Goal: Transaction & Acquisition: Purchase product/service

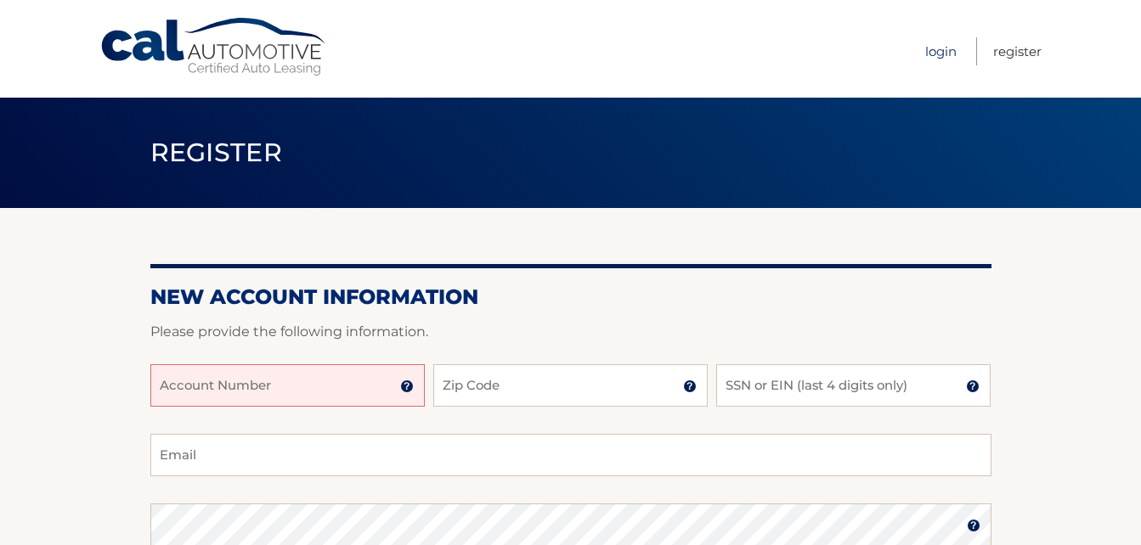
click at [945, 45] on link "Login" at bounding box center [940, 51] width 31 height 28
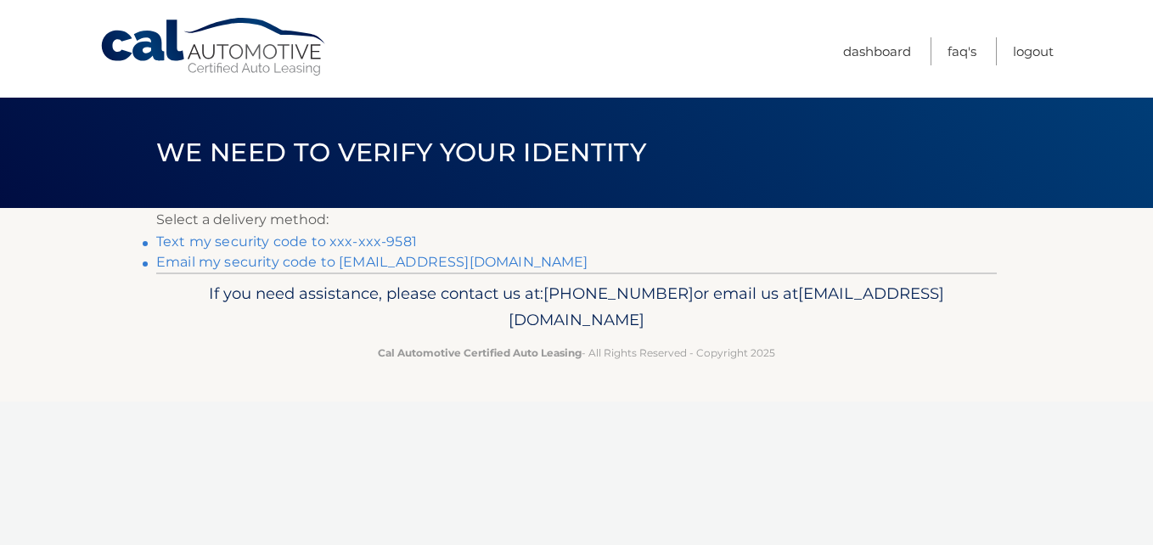
click at [366, 240] on link "Text my security code to xxx-xxx-9581" at bounding box center [286, 242] width 261 height 16
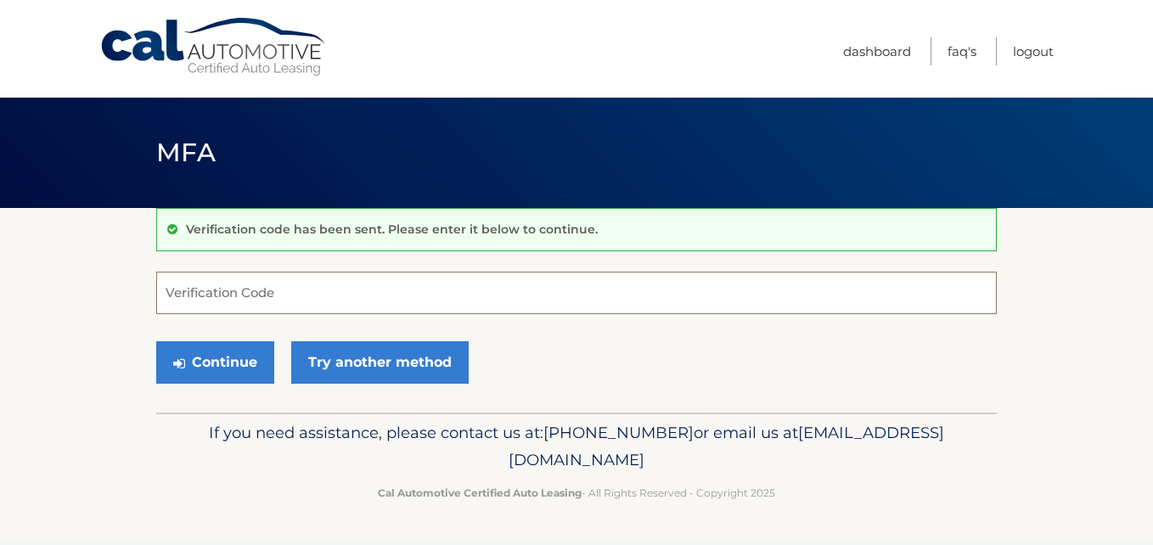
click at [256, 291] on input "Verification Code" at bounding box center [576, 293] width 841 height 42
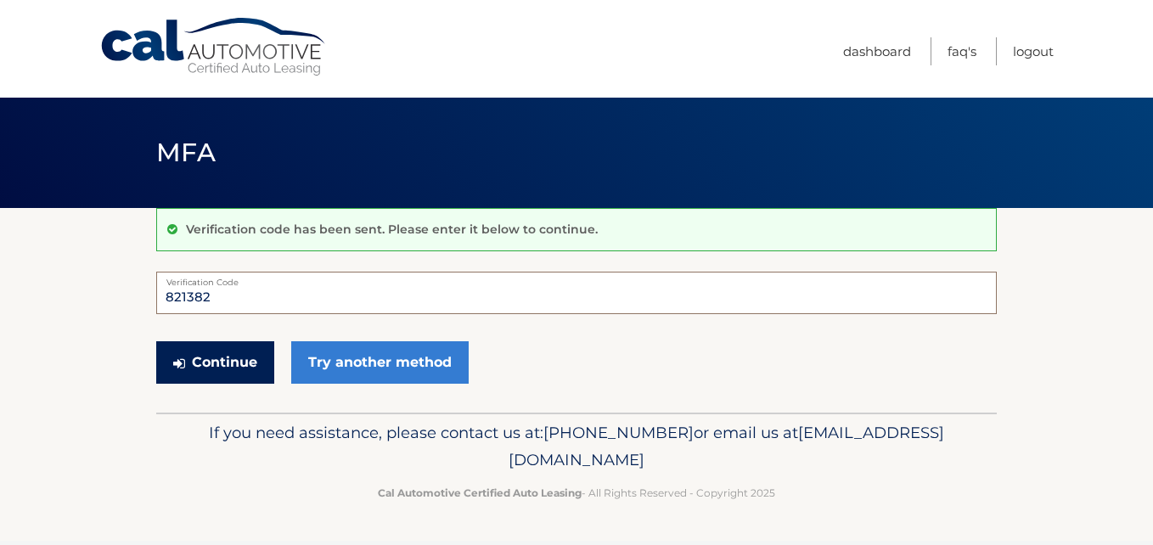
type input "821382"
click at [233, 360] on button "Continue" at bounding box center [215, 362] width 118 height 42
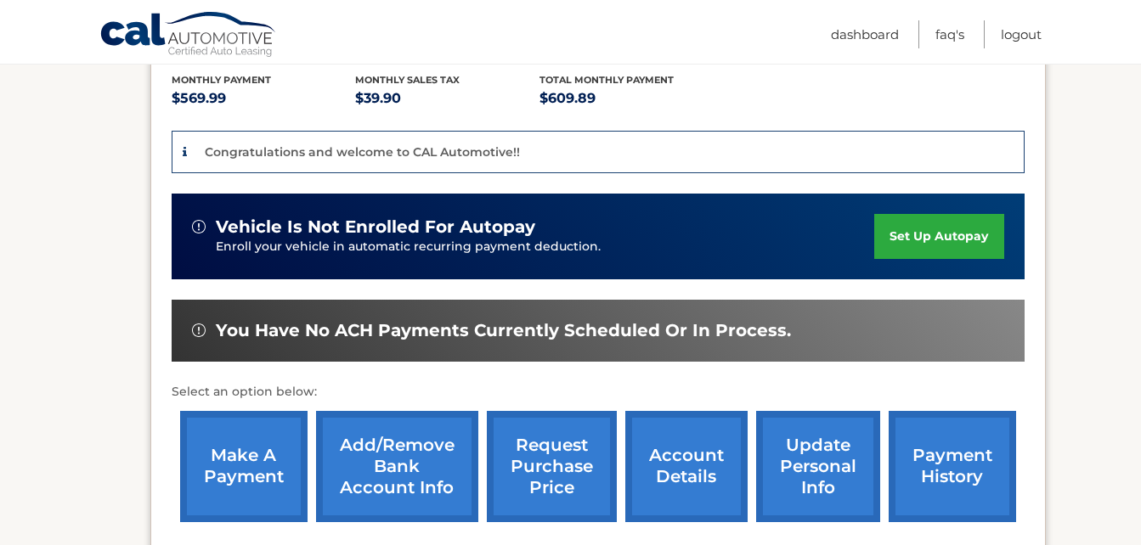
scroll to position [425, 0]
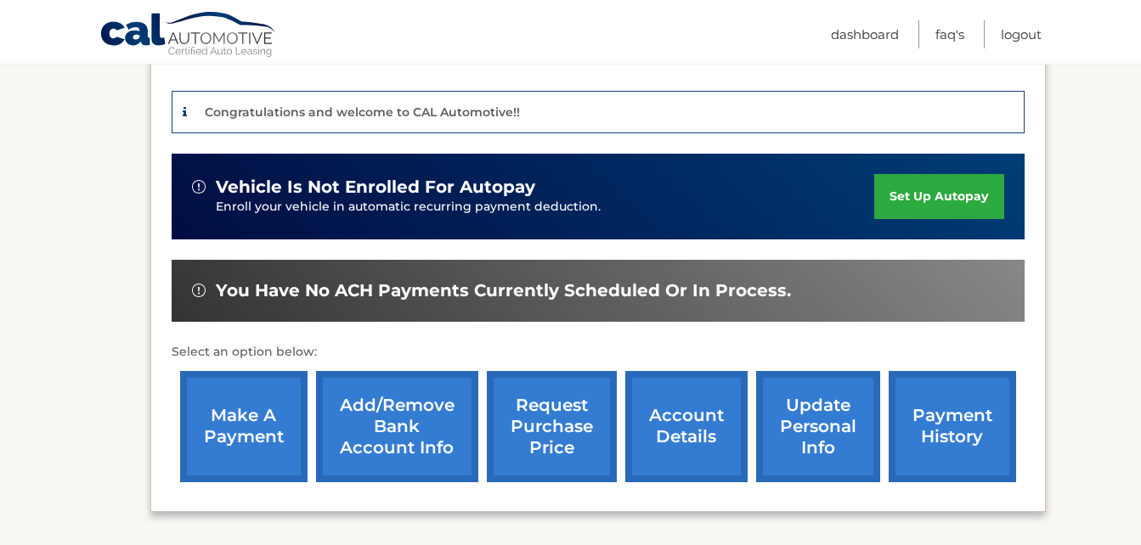
click at [256, 403] on link "make a payment" at bounding box center [243, 426] width 127 height 111
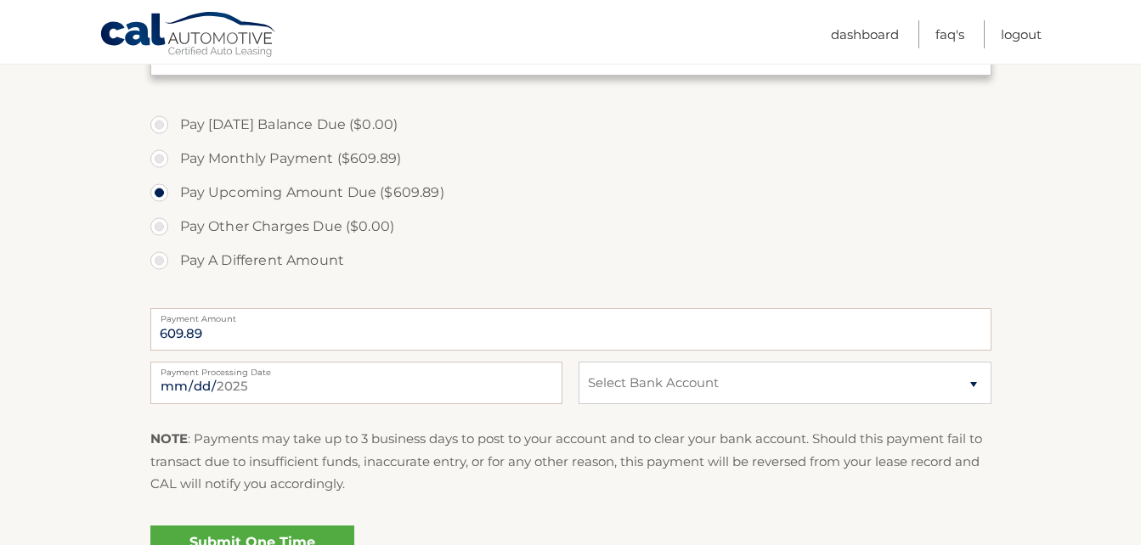
scroll to position [510, 0]
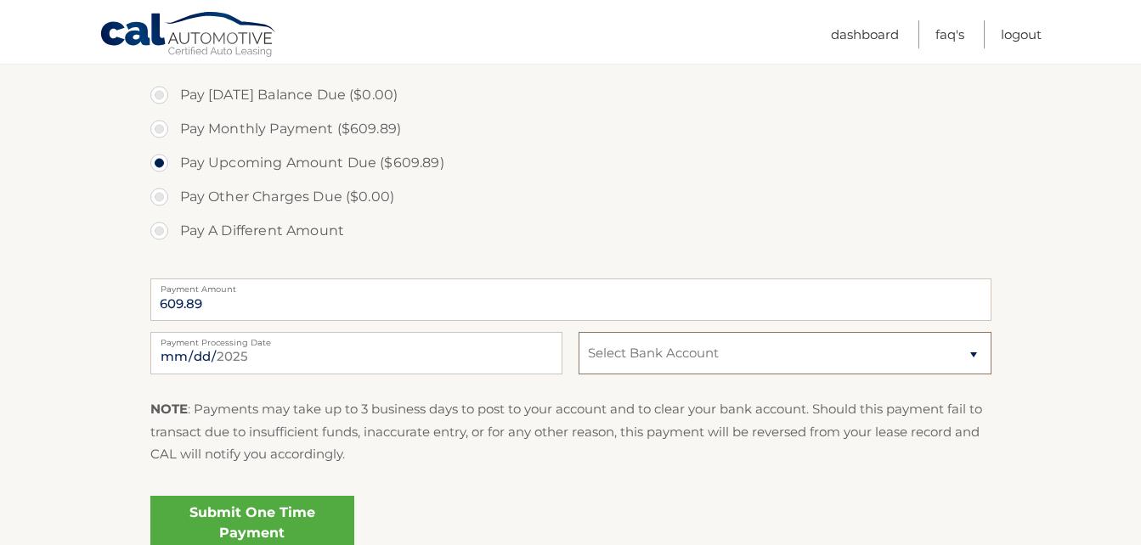
click at [673, 364] on select "Select Bank Account Checking [PERSON_NAME] FARGO BANK *****6089 Checking [PERSO…" at bounding box center [784, 353] width 412 height 42
select select "NzE0Y2U5MzUtMzMyMC00Y2M2LWIwMmEtYzUwNWRlODVhMTMw"
click at [578, 332] on select "Select Bank Account Checking [PERSON_NAME] FARGO BANK *****6089 Checking [PERSO…" at bounding box center [784, 353] width 412 height 42
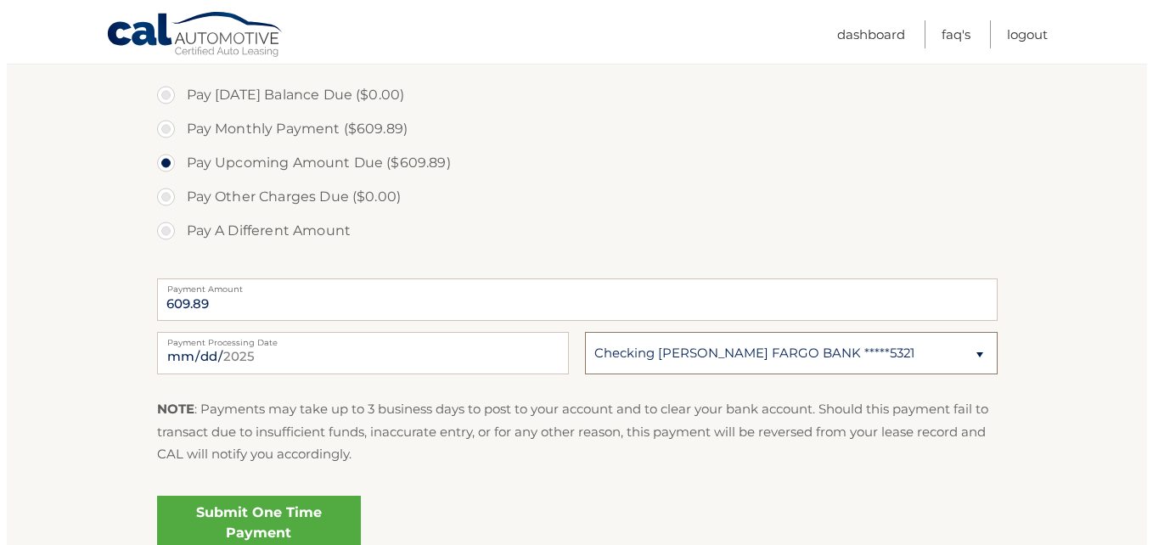
scroll to position [595, 0]
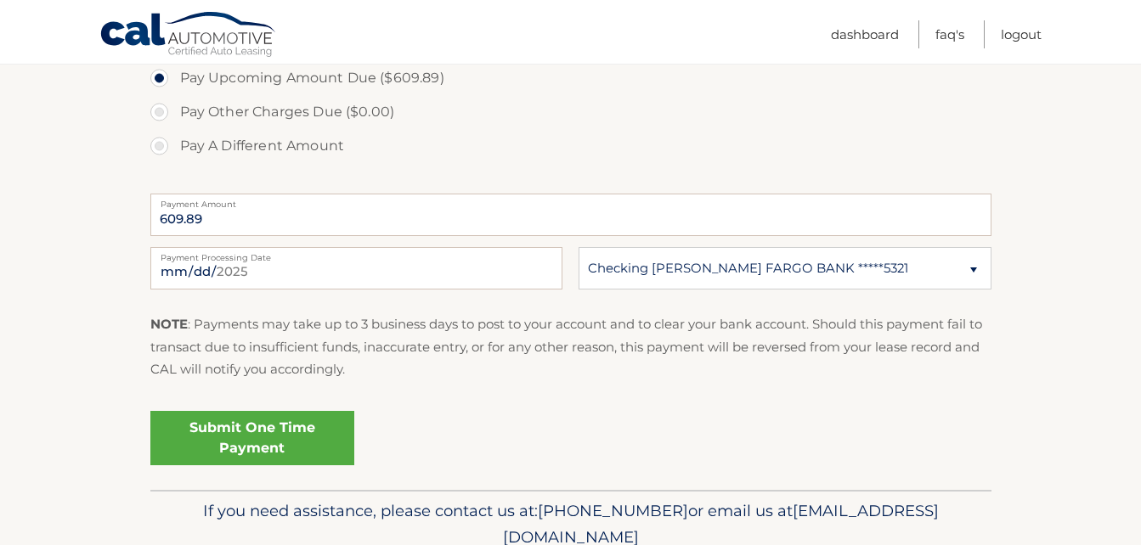
click at [266, 431] on link "Submit One Time Payment" at bounding box center [252, 438] width 204 height 54
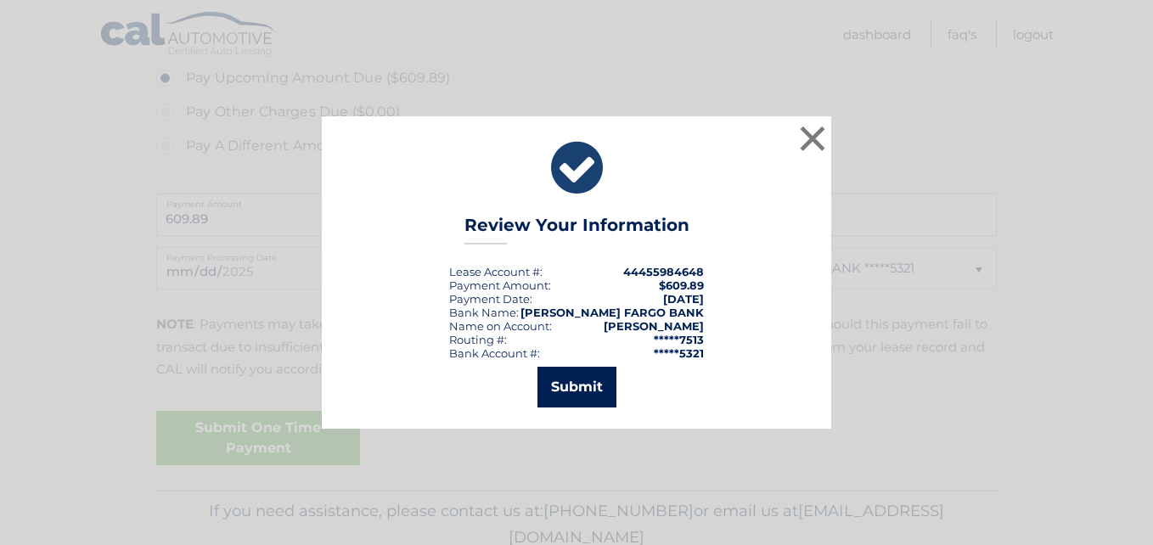
click at [554, 374] on button "Submit" at bounding box center [577, 387] width 79 height 41
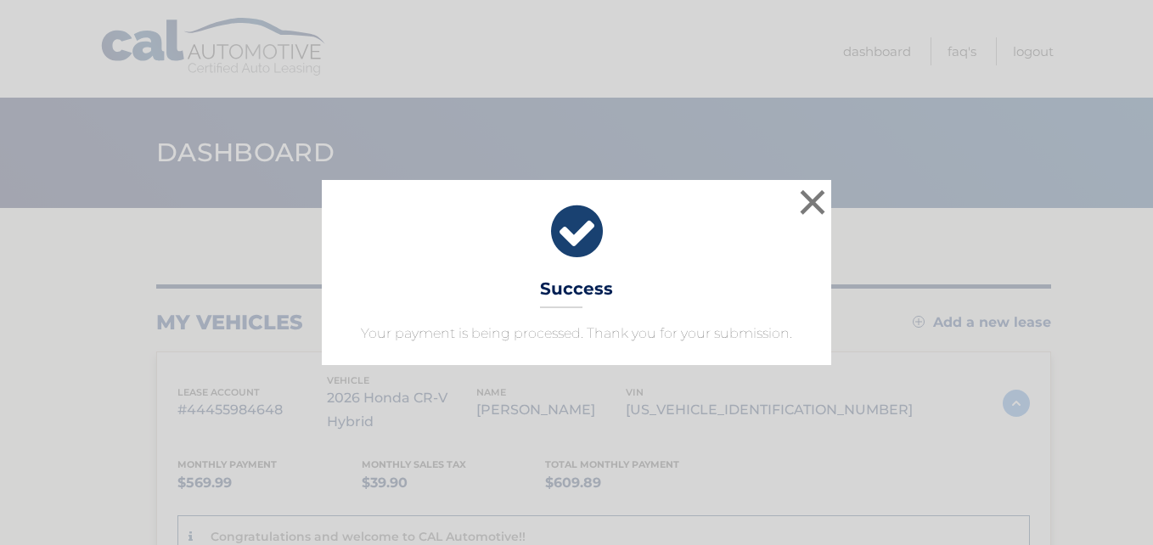
click at [580, 229] on icon at bounding box center [576, 231] width 467 height 61
click at [814, 198] on button "×" at bounding box center [813, 202] width 34 height 34
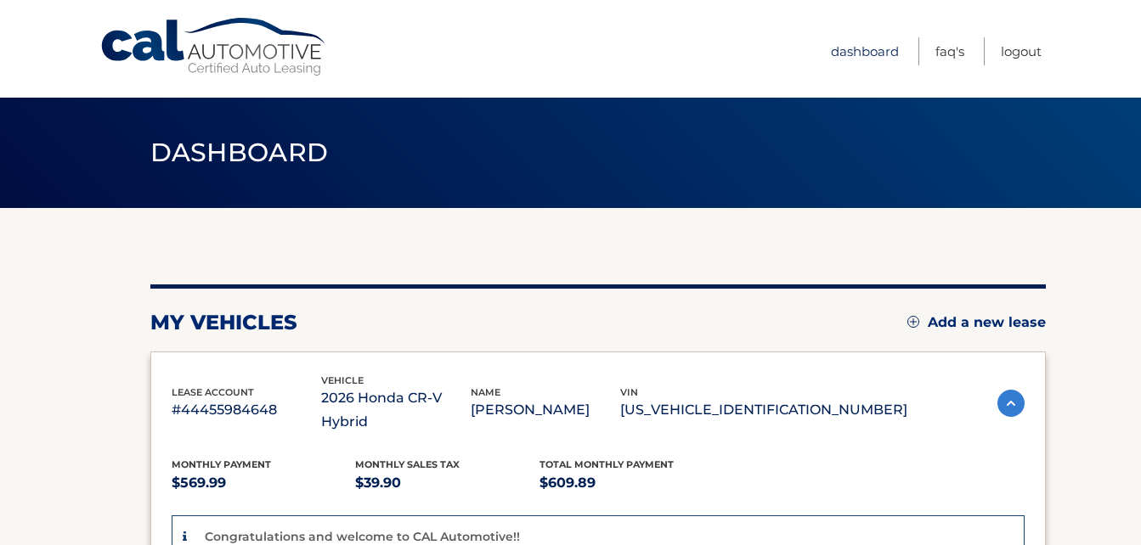
click at [853, 48] on link "Dashboard" at bounding box center [865, 51] width 68 height 28
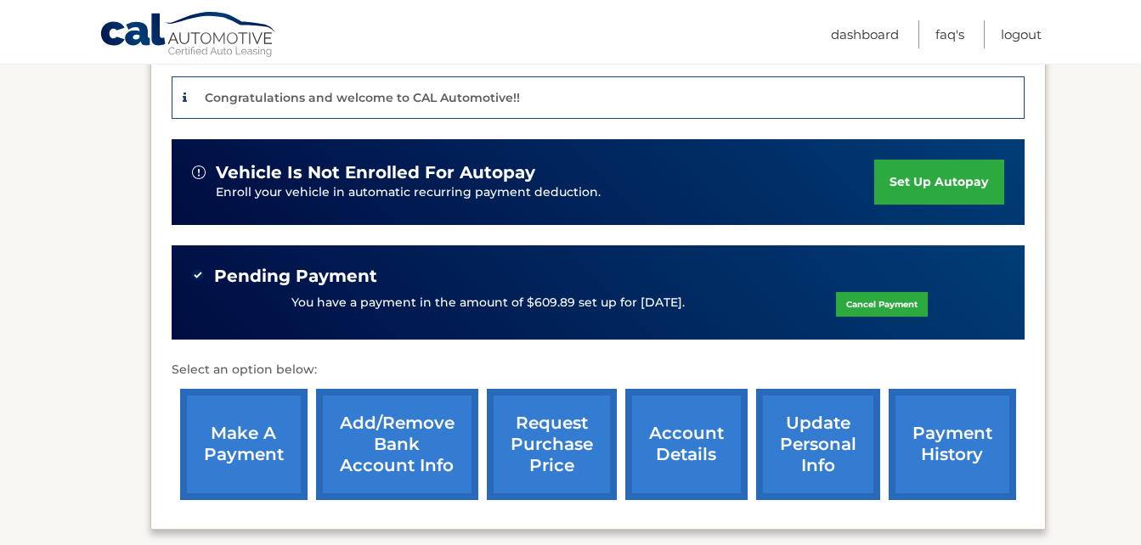
scroll to position [580, 0]
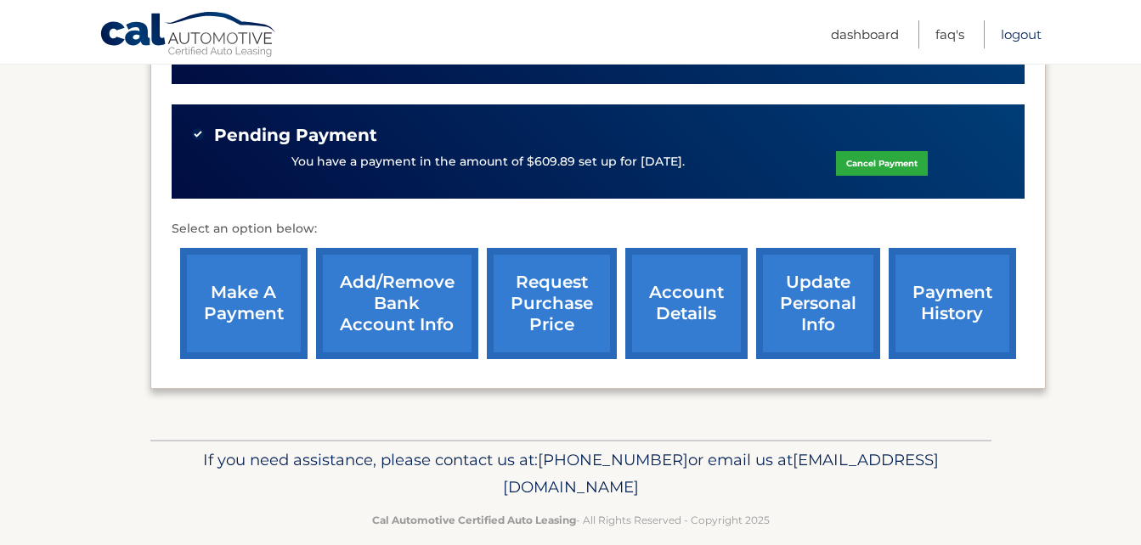
click at [1025, 29] on link "Logout" at bounding box center [1021, 34] width 41 height 28
